Goal: Task Accomplishment & Management: Use online tool/utility

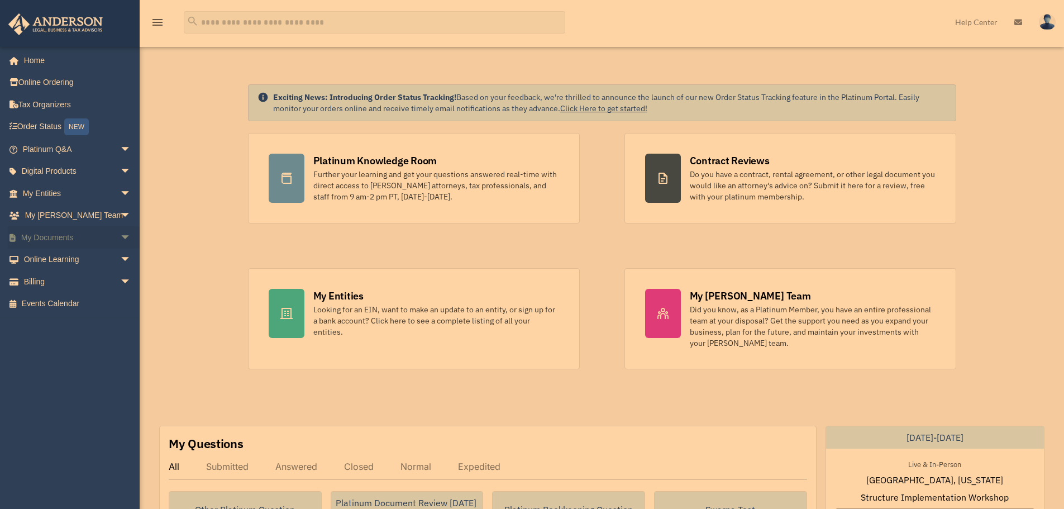
click at [120, 236] on span "arrow_drop_down" at bounding box center [131, 237] width 22 height 23
click at [88, 283] on link "Meeting Minutes" at bounding box center [82, 281] width 132 height 22
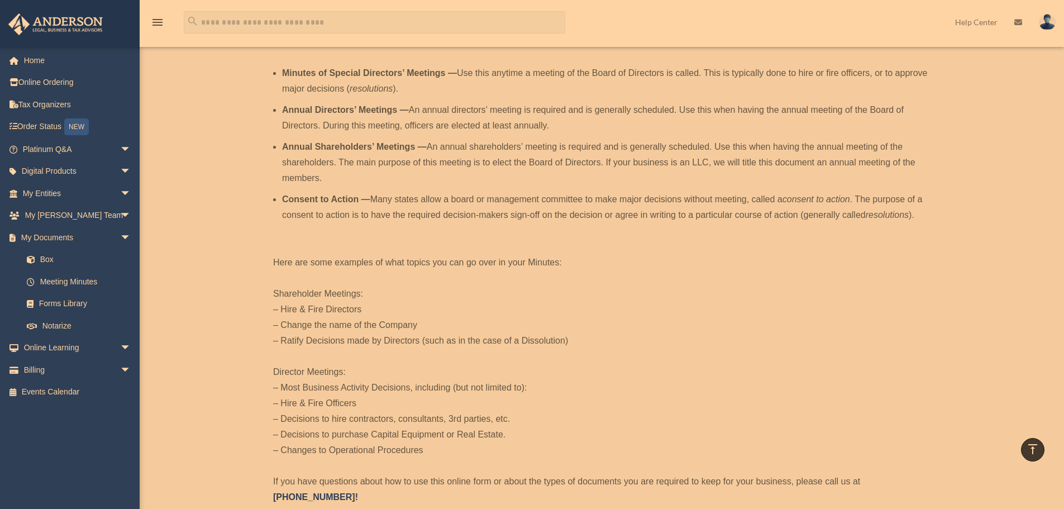
scroll to position [335, 0]
click at [120, 236] on span "arrow_drop_down" at bounding box center [131, 237] width 22 height 23
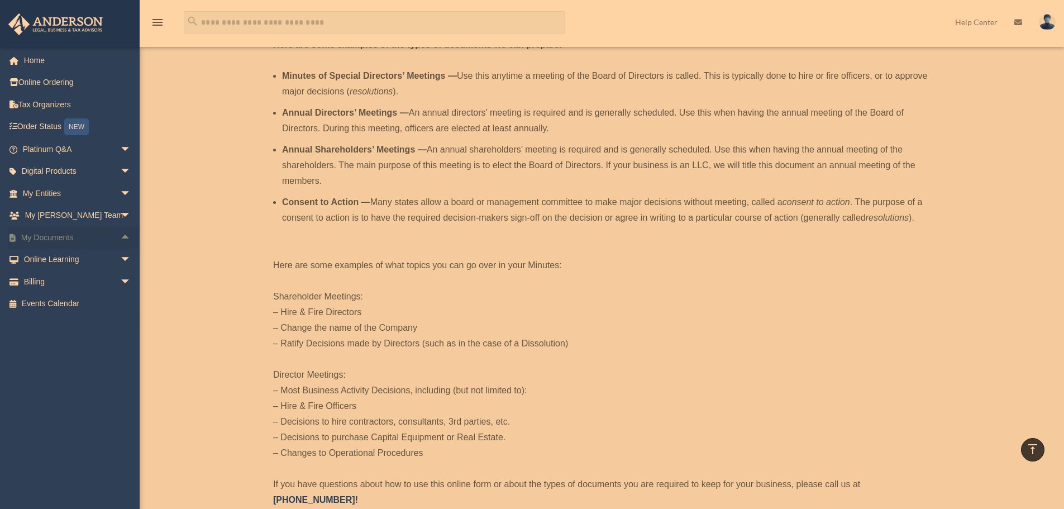
click at [120, 238] on span "arrow_drop_up" at bounding box center [131, 237] width 22 height 23
click at [68, 263] on link "Box" at bounding box center [82, 260] width 132 height 22
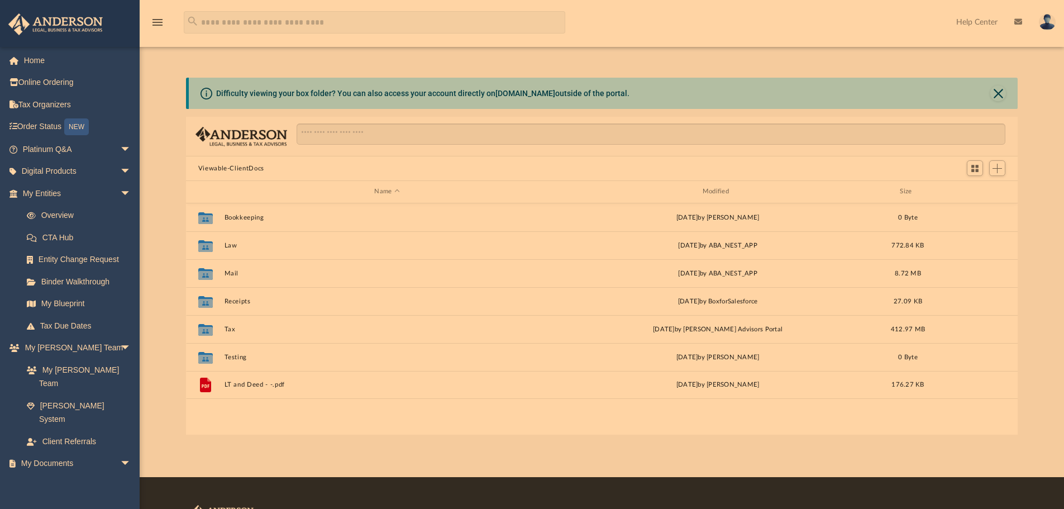
scroll to position [246, 823]
click at [1000, 171] on span "Add" at bounding box center [997, 168] width 9 height 9
click at [968, 189] on li "Upload" at bounding box center [982, 191] width 36 height 12
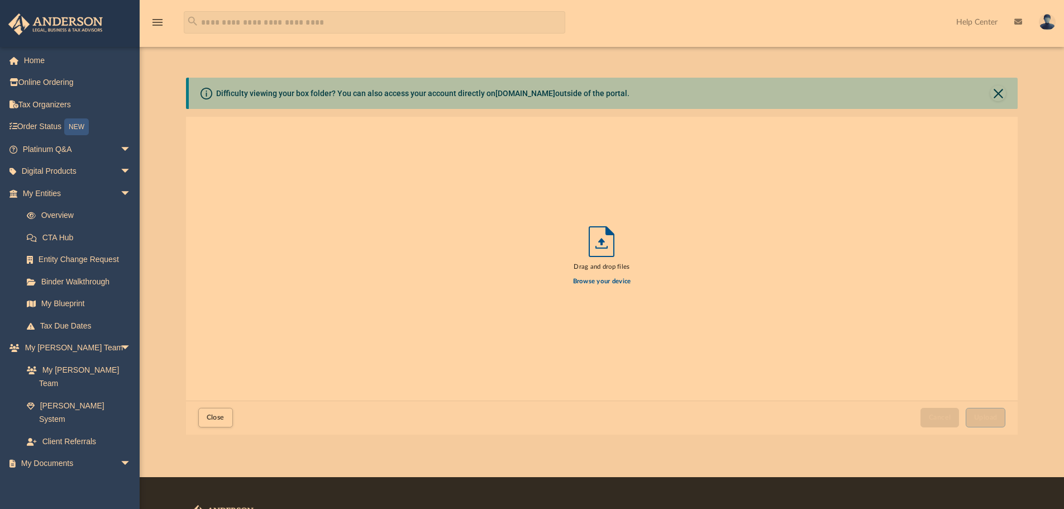
scroll to position [275, 823]
click at [603, 283] on label "Browse your device" at bounding box center [602, 282] width 58 height 10
click at [0, 0] on input "Browse your device" at bounding box center [0, 0] width 0 height 0
click at [930, 417] on span "Cancel" at bounding box center [940, 417] width 22 height 7
click at [604, 281] on label "Browse your device" at bounding box center [602, 282] width 58 height 10
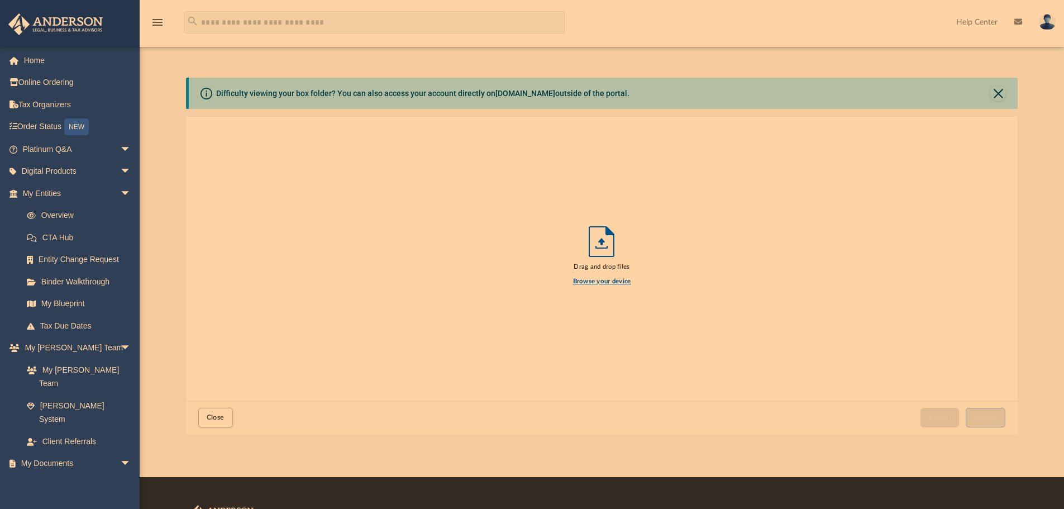
click at [0, 0] on input "Browse your device" at bounding box center [0, 0] width 0 height 0
click at [120, 195] on span "arrow_drop_down" at bounding box center [131, 193] width 22 height 23
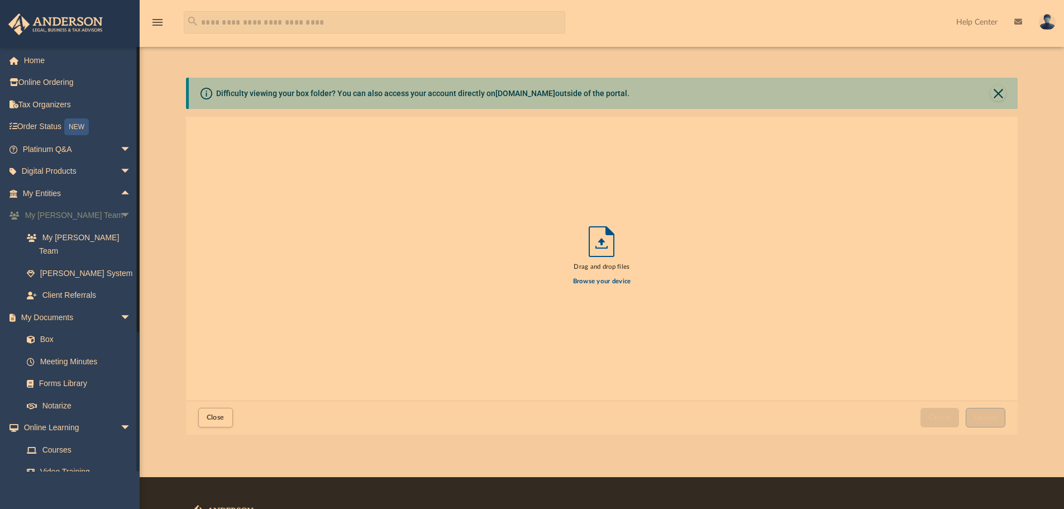
click at [120, 216] on span "arrow_drop_down" at bounding box center [131, 215] width 22 height 23
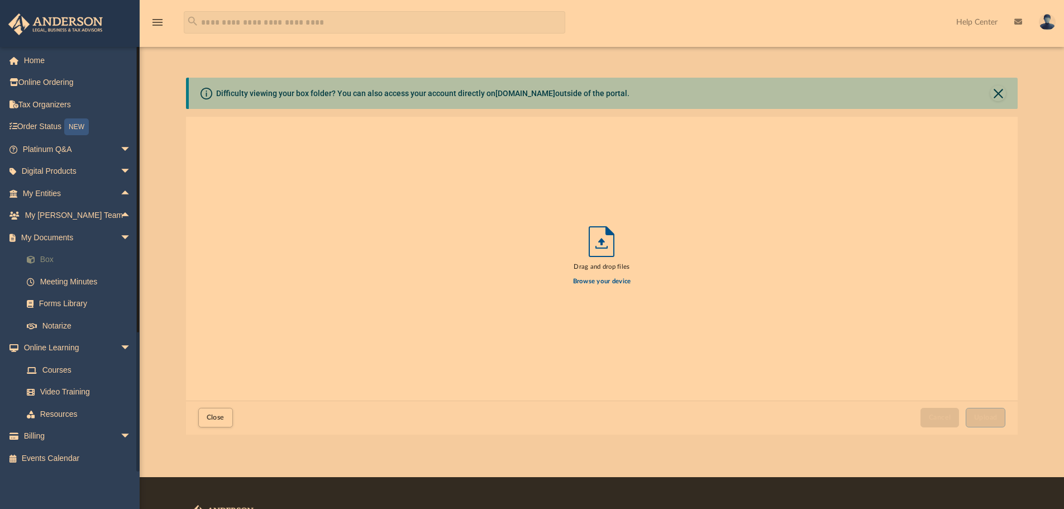
click at [41, 260] on link "Box" at bounding box center [82, 260] width 132 height 22
click at [64, 280] on link "Meeting Minutes" at bounding box center [82, 281] width 132 height 22
